Goal: Task Accomplishment & Management: Manage account settings

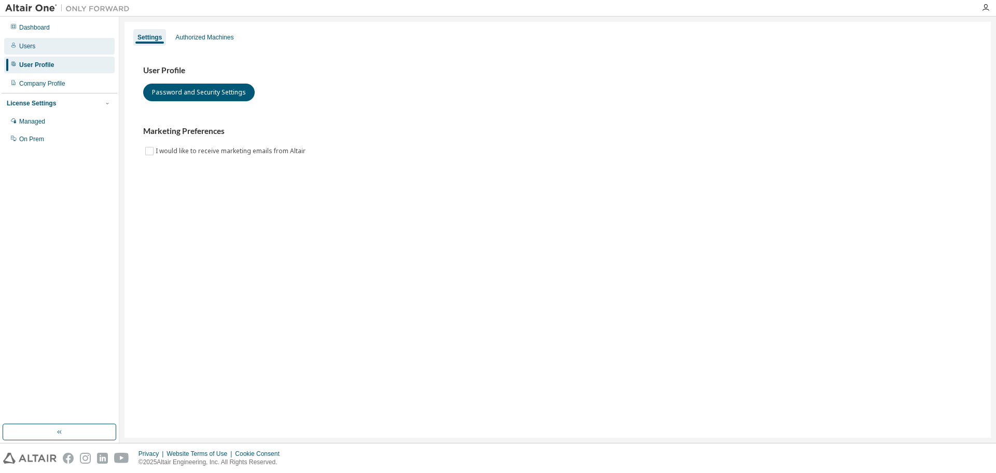
click at [48, 41] on div "Users" at bounding box center [59, 46] width 110 height 17
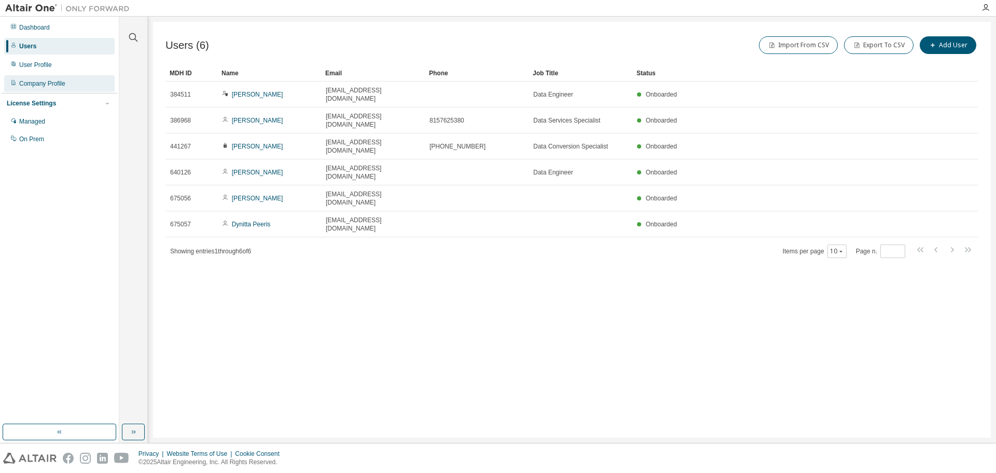
click at [47, 78] on div "Company Profile" at bounding box center [59, 83] width 110 height 17
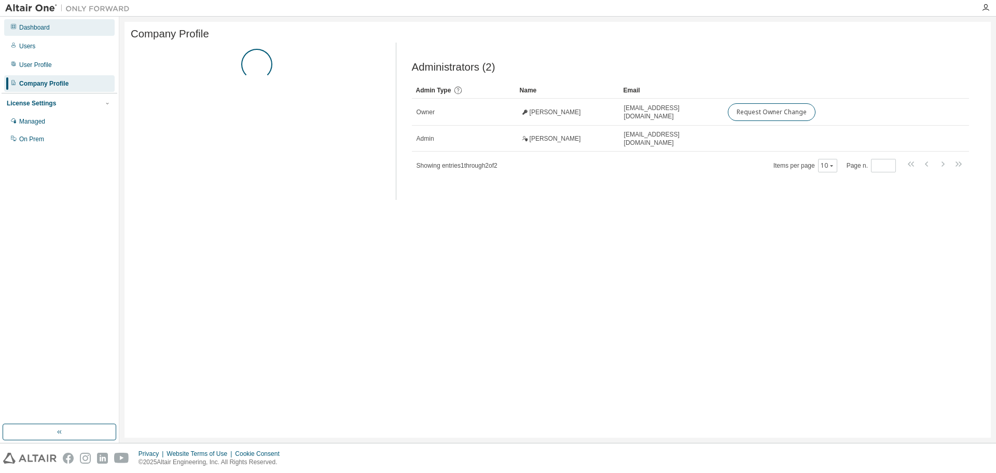
click at [29, 26] on div "Dashboard" at bounding box center [34, 27] width 31 height 8
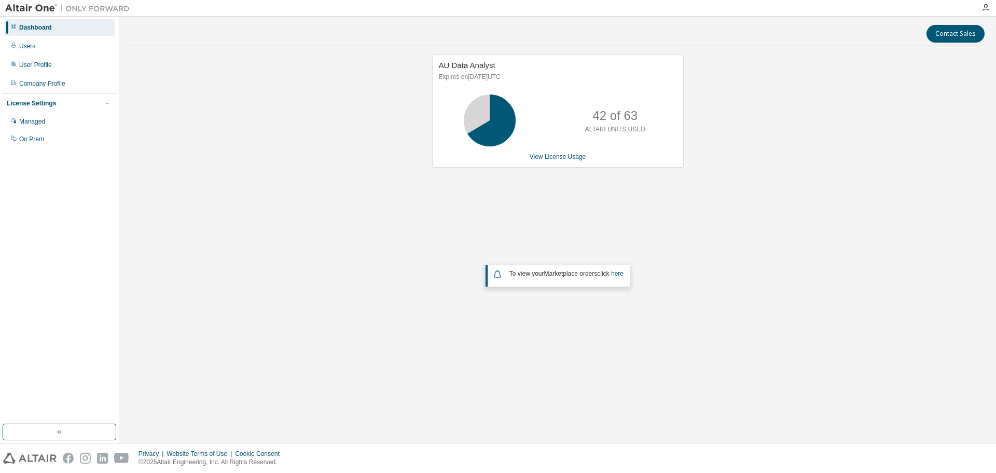
drag, startPoint x: 23, startPoint y: 1, endPoint x: 250, endPoint y: 71, distance: 237.6
click at [244, 72] on div "AU Data Analyst Expires on [DATE] UTC 42 of 63 ALTAIR UNITS USED View License U…" at bounding box center [557, 207] width 866 height 307
click at [987, 11] on icon "button" at bounding box center [985, 8] width 8 height 8
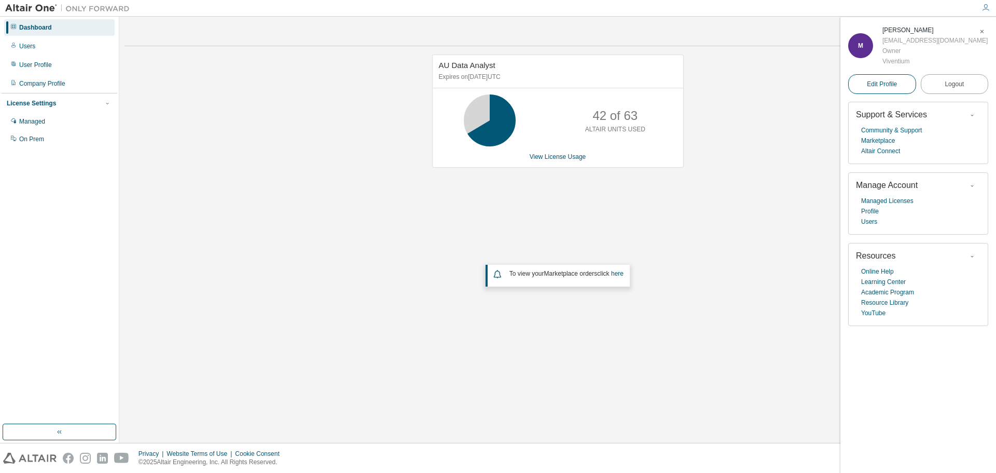
click at [898, 79] on link "Edit Profile" at bounding box center [882, 84] width 68 height 20
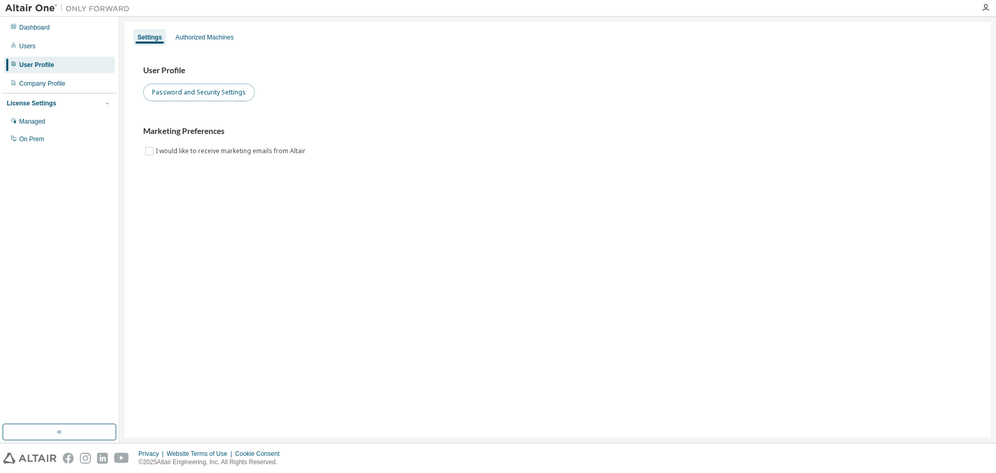
click at [221, 95] on button "Password and Security Settings" at bounding box center [199, 93] width 112 height 18
